Goal: Navigation & Orientation: Find specific page/section

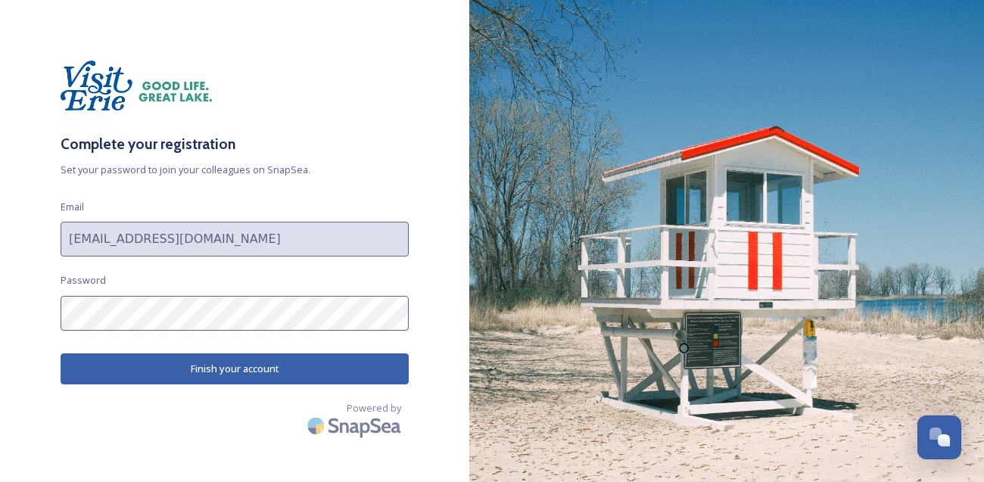
click at [210, 378] on button "Finish your account" at bounding box center [235, 369] width 348 height 31
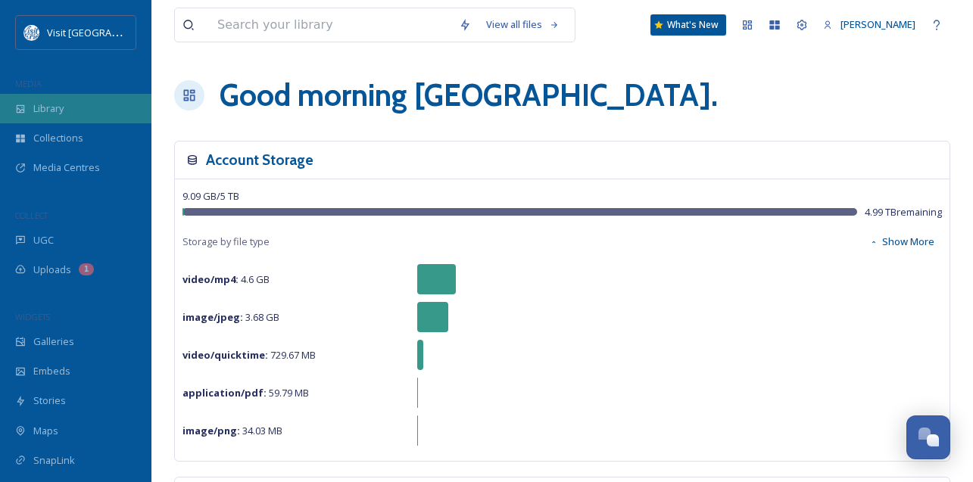
click at [56, 112] on span "Library" at bounding box center [48, 108] width 30 height 14
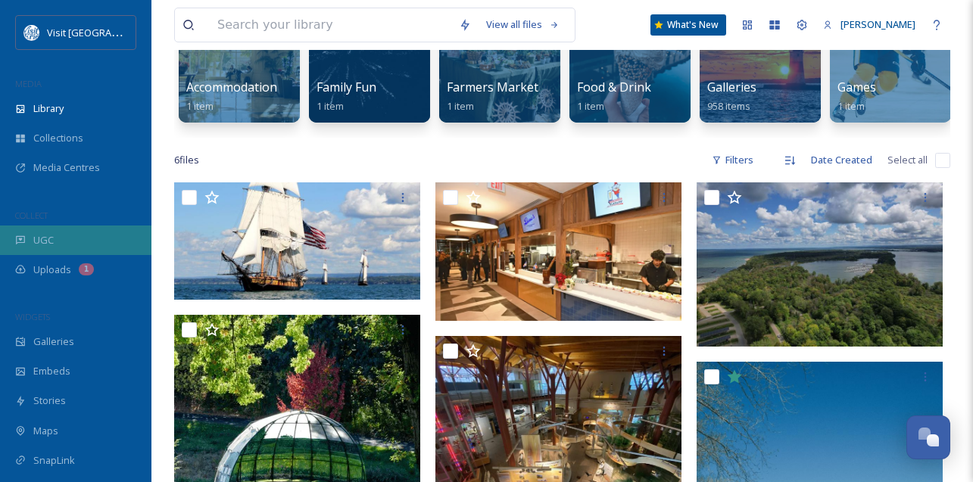
scroll to position [192, 0]
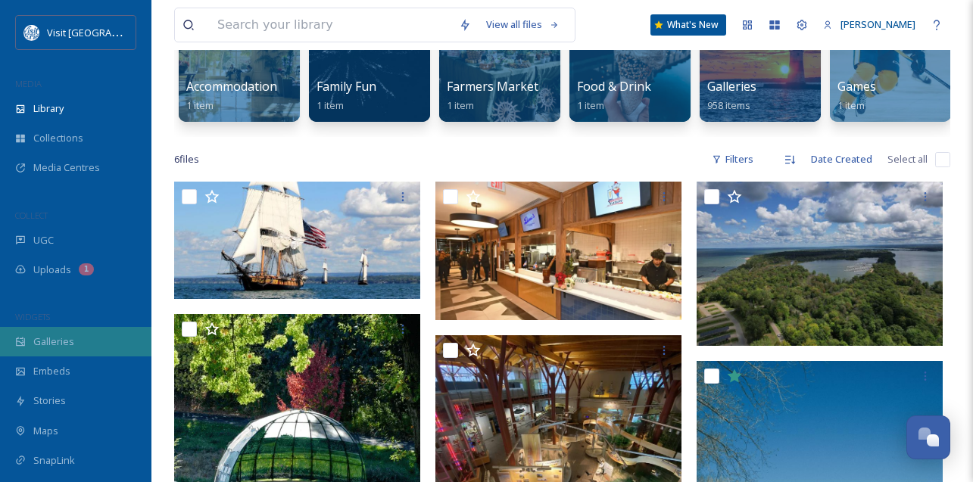
click at [51, 342] on span "Galleries" at bounding box center [53, 342] width 41 height 14
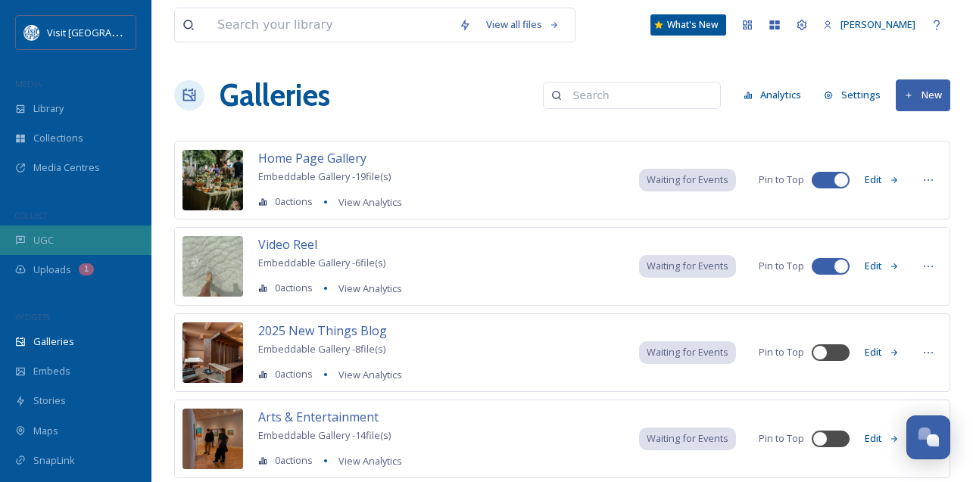
click at [64, 234] on div "UGC" at bounding box center [75, 241] width 151 height 30
